Goal: Information Seeking & Learning: Learn about a topic

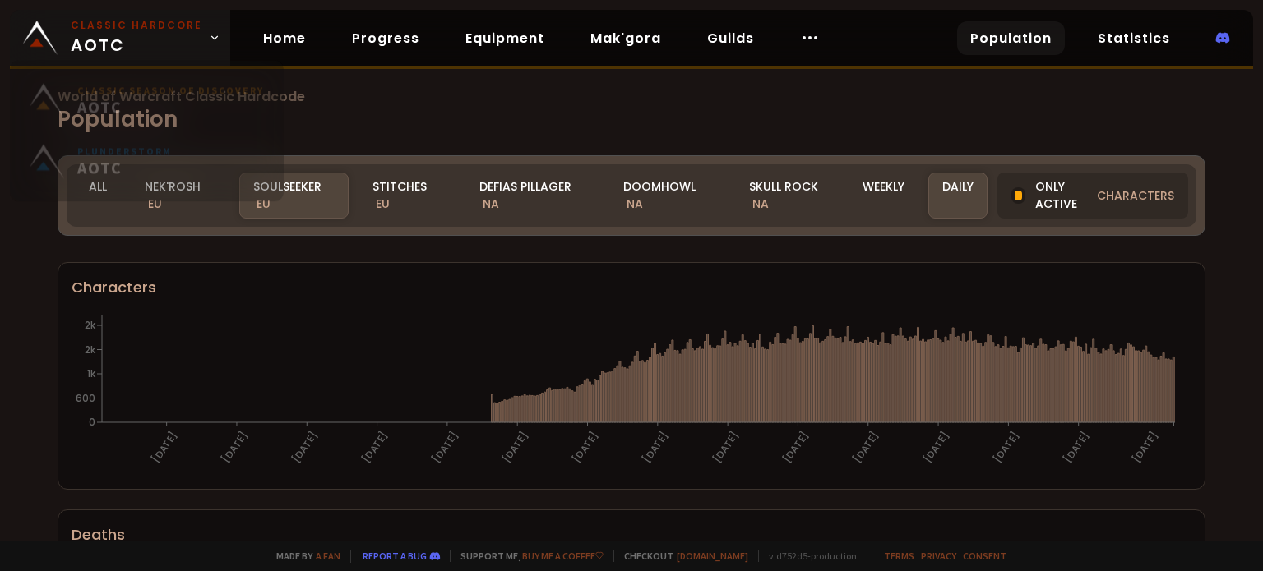
click at [193, 32] on span "Classic Hardcore AOTC" at bounding box center [137, 37] width 132 height 39
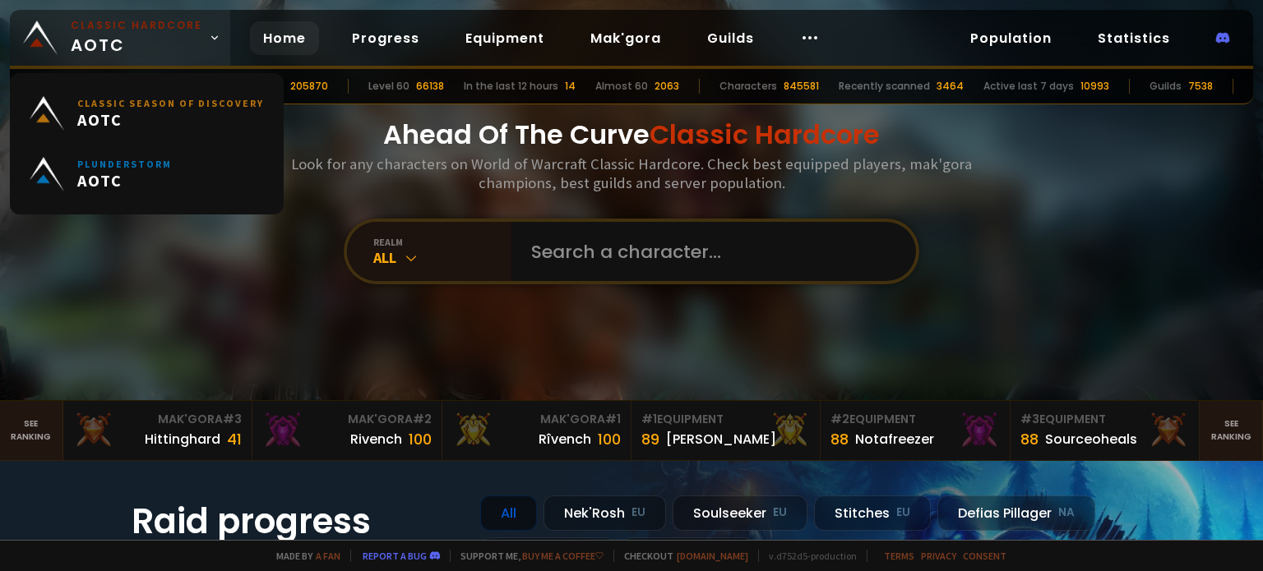
click at [209, 33] on icon at bounding box center [215, 38] width 12 height 12
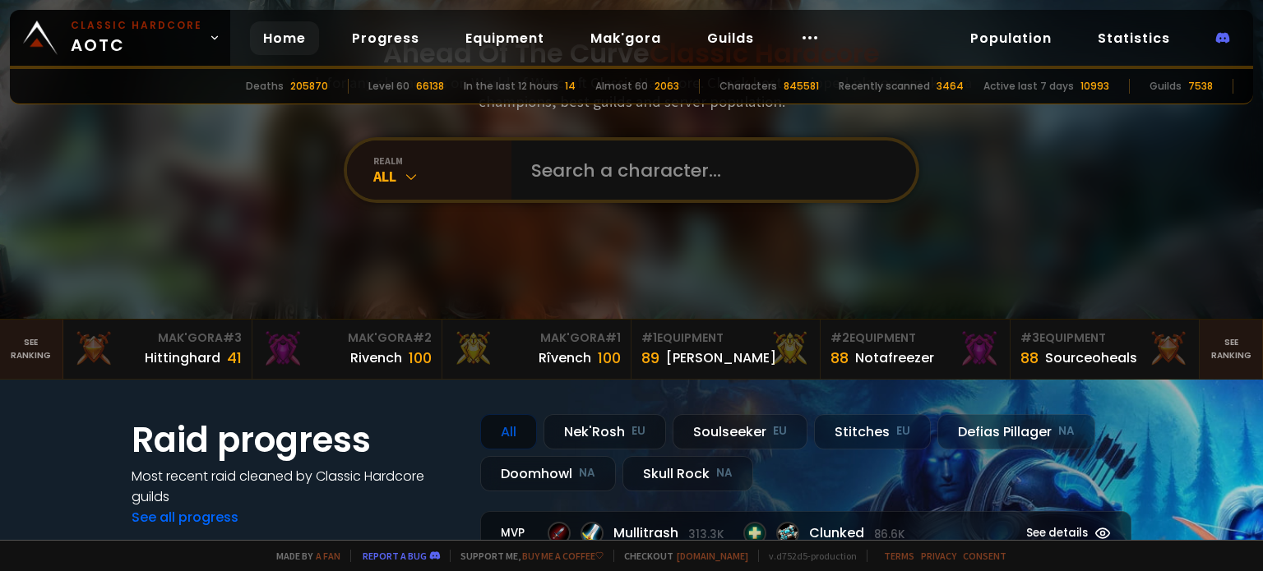
scroll to position [329, 0]
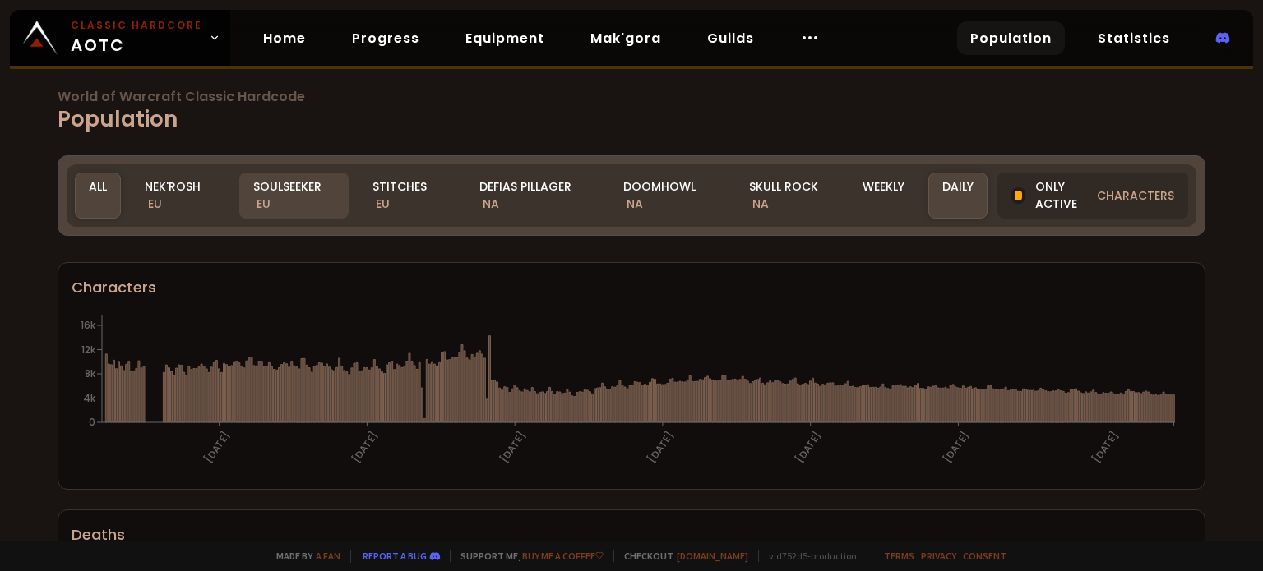
click at [283, 213] on div "Soulseeker EU" at bounding box center [294, 196] width 110 height 46
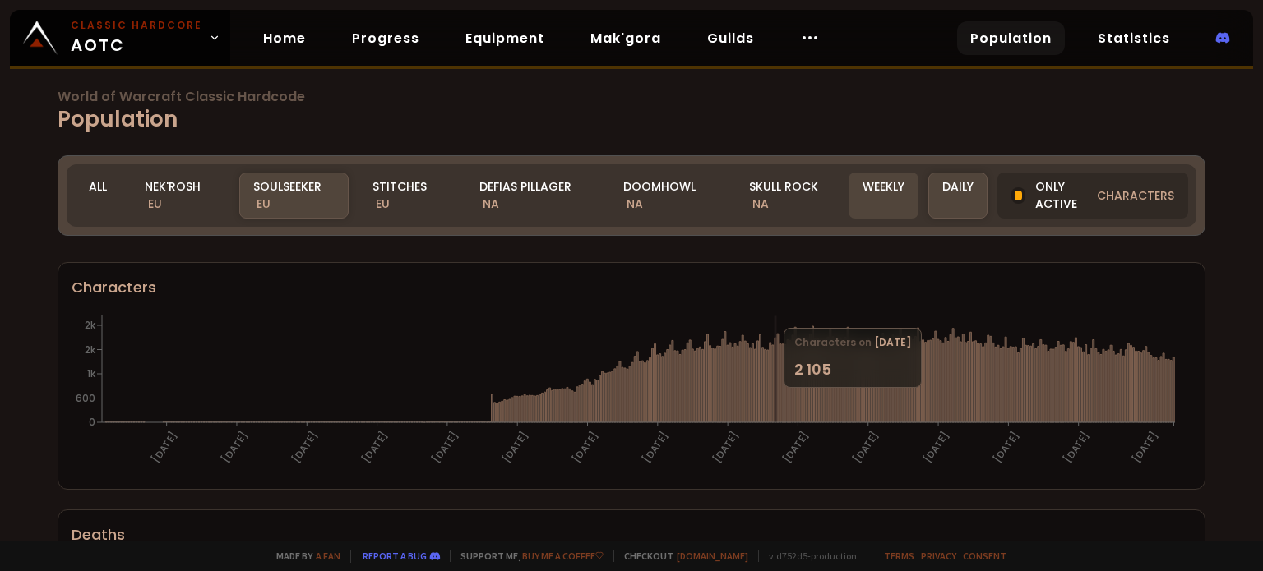
click at [856, 173] on div "Weekly" at bounding box center [883, 196] width 70 height 46
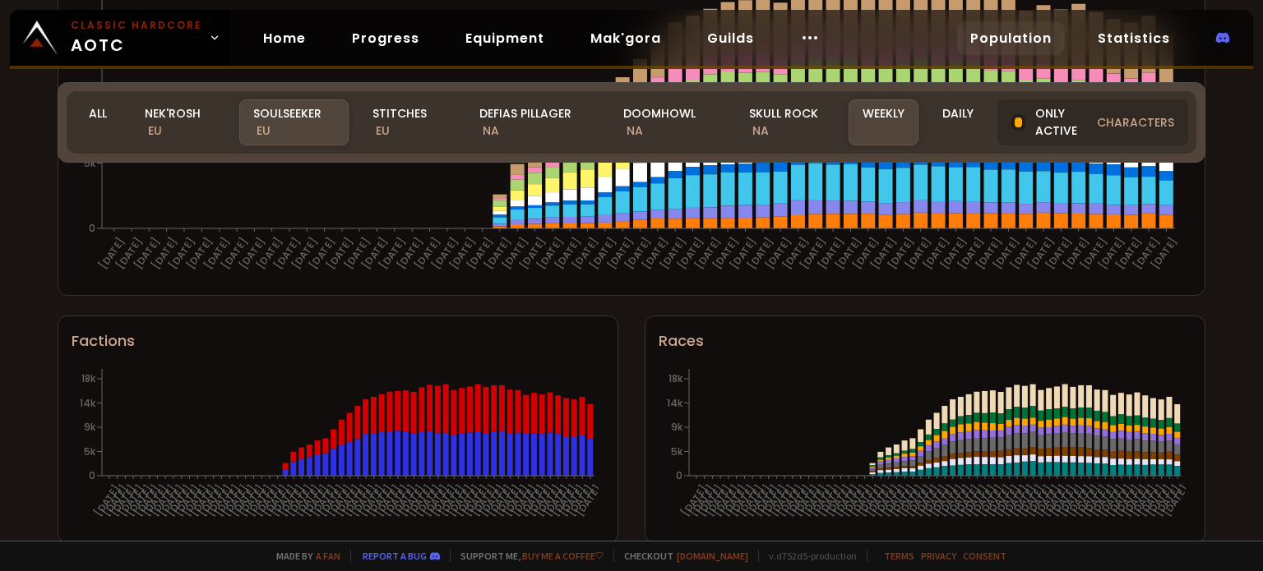
scroll to position [1104, 0]
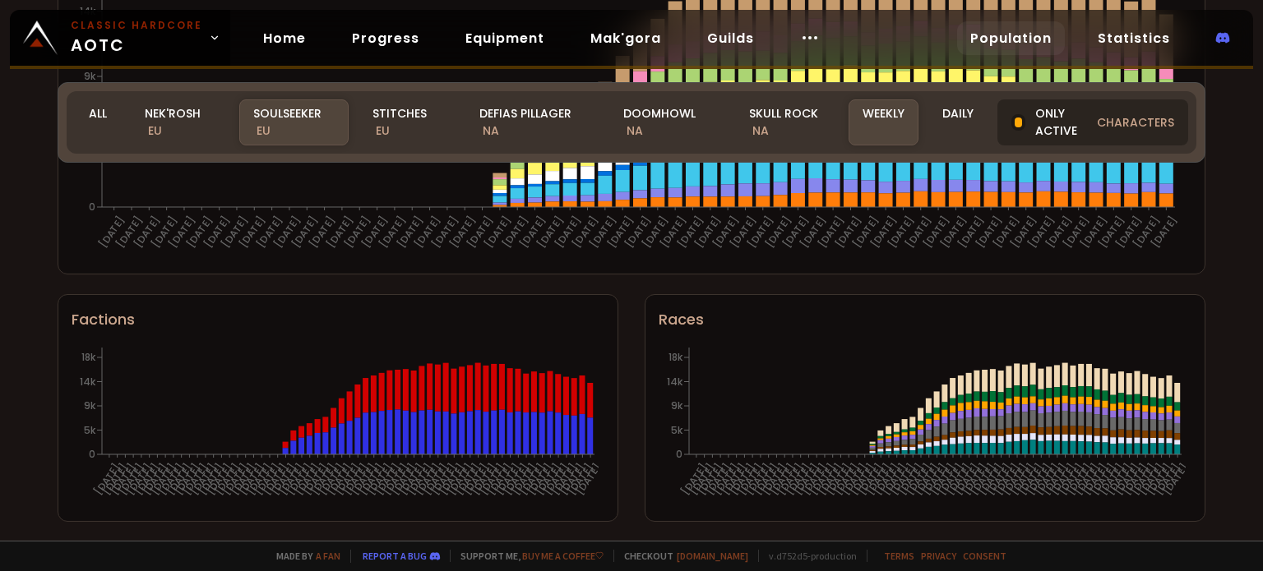
click at [1126, 120] on span "characters" at bounding box center [1135, 122] width 77 height 17
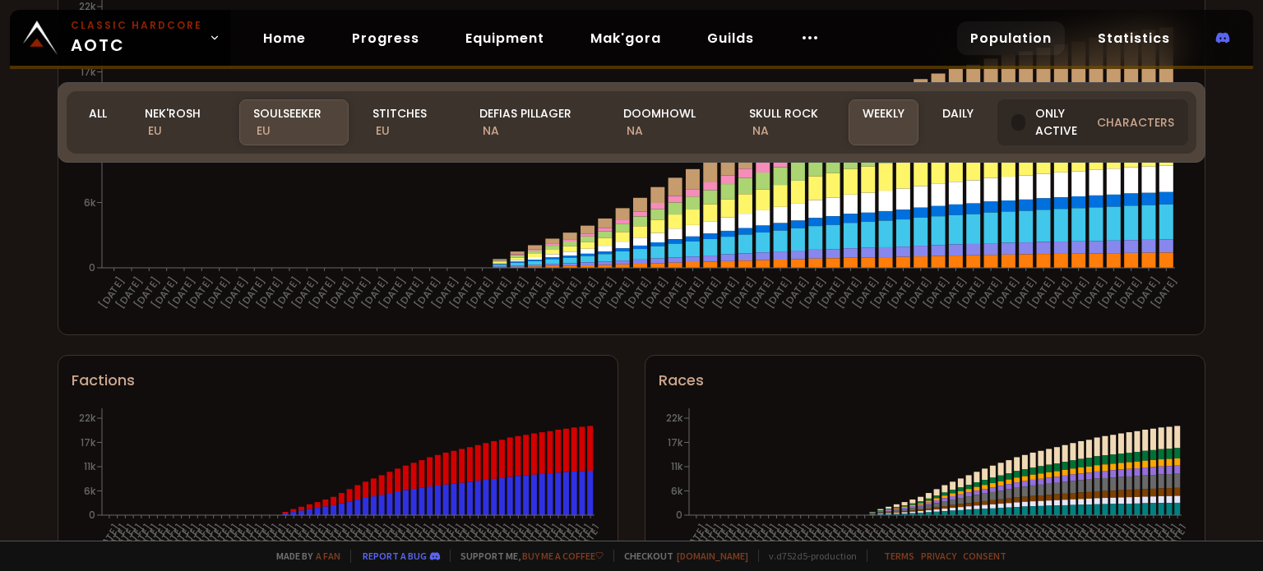
scroll to position [857, 0]
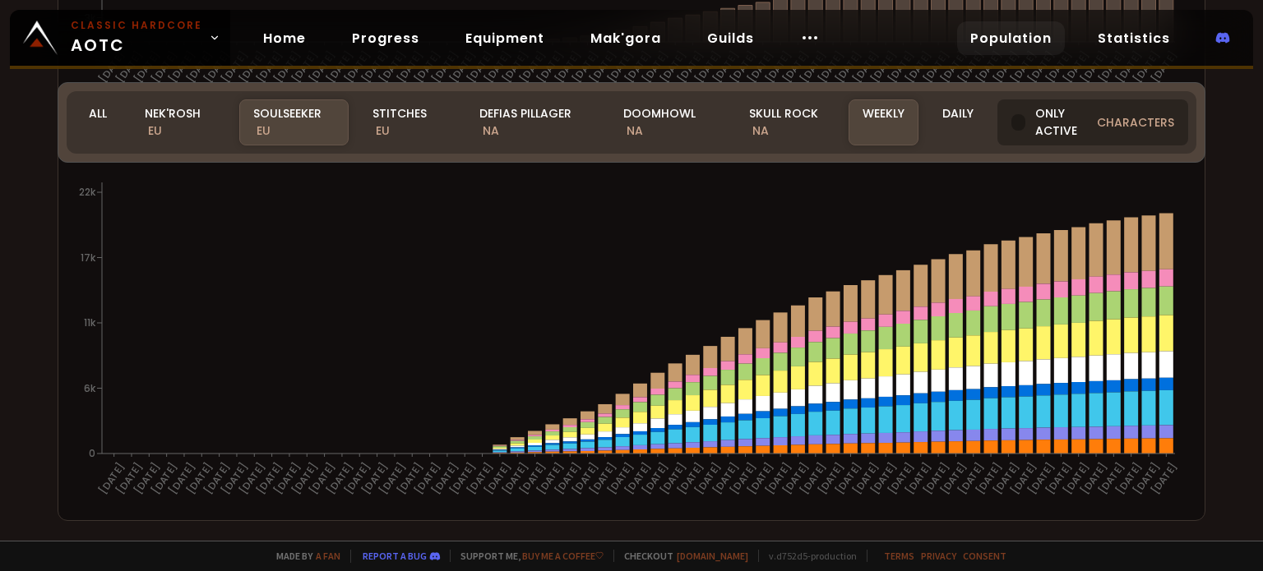
click at [1115, 124] on span "characters" at bounding box center [1135, 122] width 77 height 17
